Goal: Information Seeking & Learning: Learn about a topic

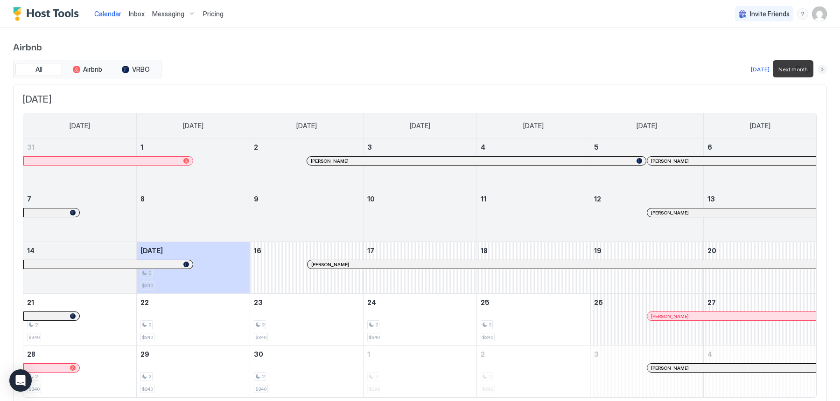
click at [824, 68] on button "Next month" at bounding box center [822, 69] width 9 height 9
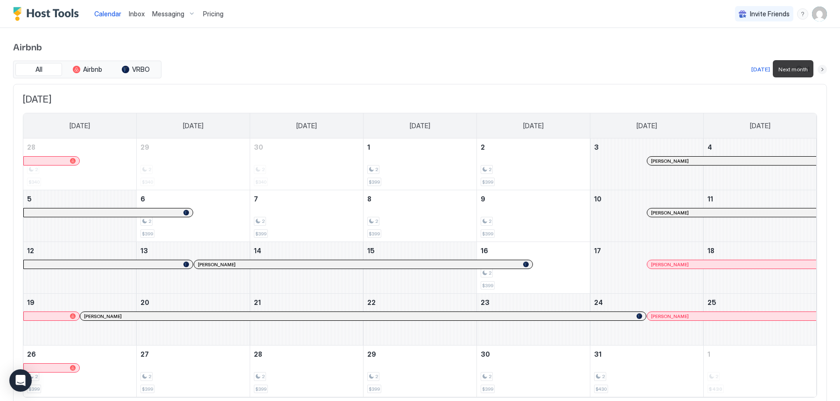
click at [824, 68] on button "Next month" at bounding box center [822, 69] width 9 height 9
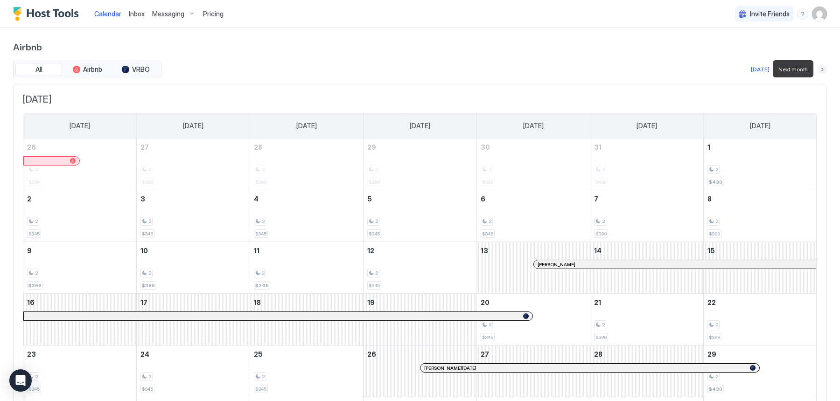
click at [823, 68] on button "Next month" at bounding box center [822, 69] width 9 height 9
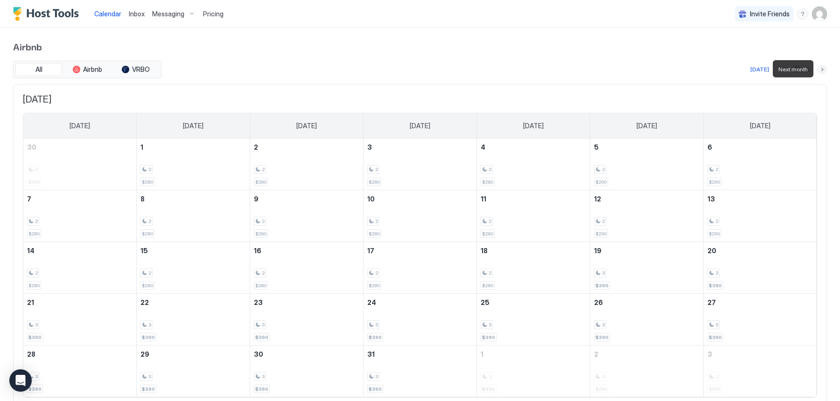
click at [826, 66] on button "Next month" at bounding box center [822, 69] width 9 height 9
click at [218, 17] on span "Pricing" at bounding box center [213, 14] width 21 height 8
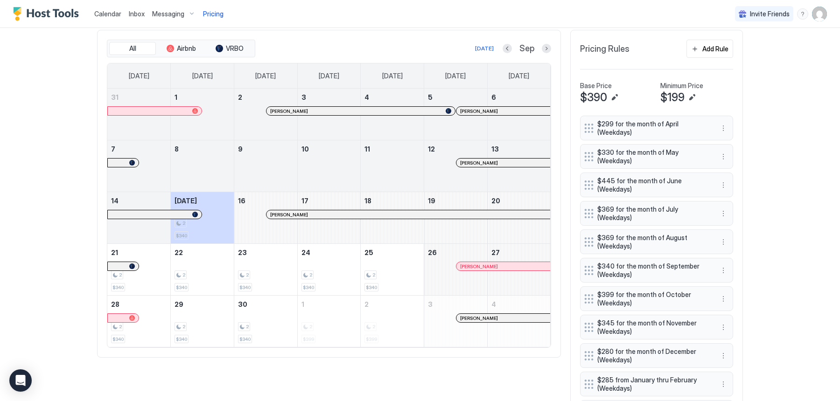
scroll to position [286, 0]
